Goal: Find contact information: Find contact information

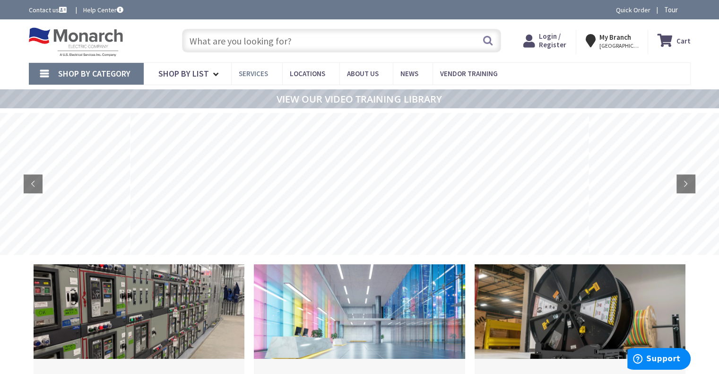
click at [251, 75] on span "Services" at bounding box center [253, 73] width 29 height 9
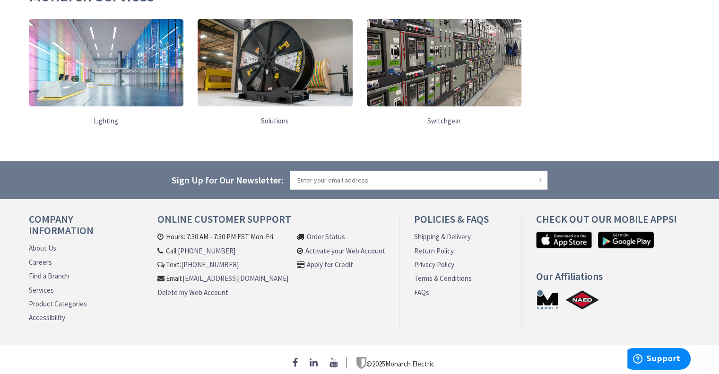
scroll to position [163, 0]
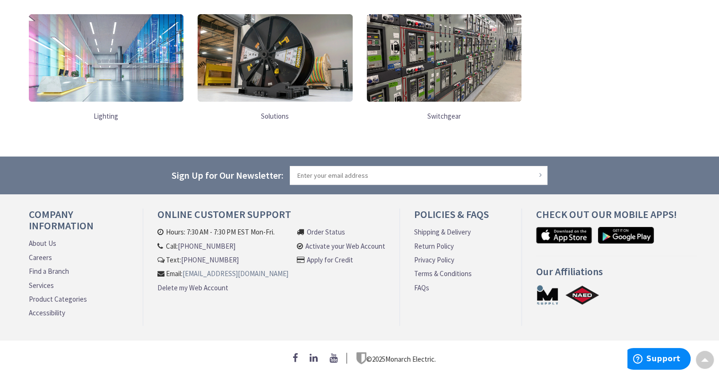
drag, startPoint x: 153, startPoint y: 278, endPoint x: 276, endPoint y: 282, distance: 122.9
click at [276, 282] on div "Online Customer Support Hours: 7:30 AM - 7:30 PM EST Mon-Fri. Call: 609-900-767…" at bounding box center [271, 266] width 257 height 117
copy link "[EMAIL_ADDRESS][DOMAIN_NAME]"
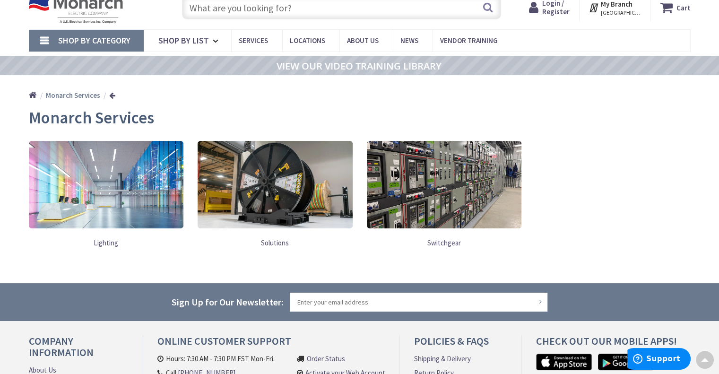
scroll to position [0, 0]
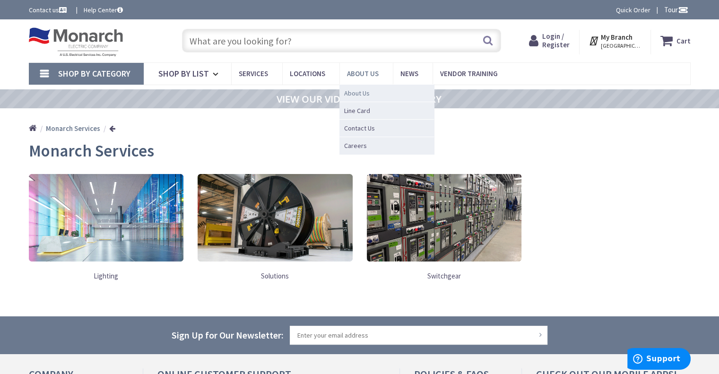
click at [355, 90] on span "About Us" at bounding box center [357, 92] width 26 height 9
